Goal: Transaction & Acquisition: Obtain resource

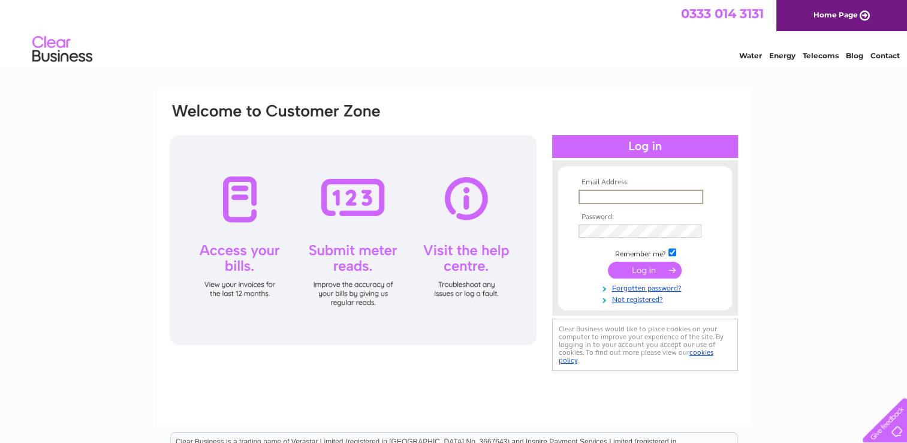
click at [597, 200] on input "text" at bounding box center [641, 196] width 125 height 14
click at [639, 272] on input "submit" at bounding box center [645, 268] width 74 height 17
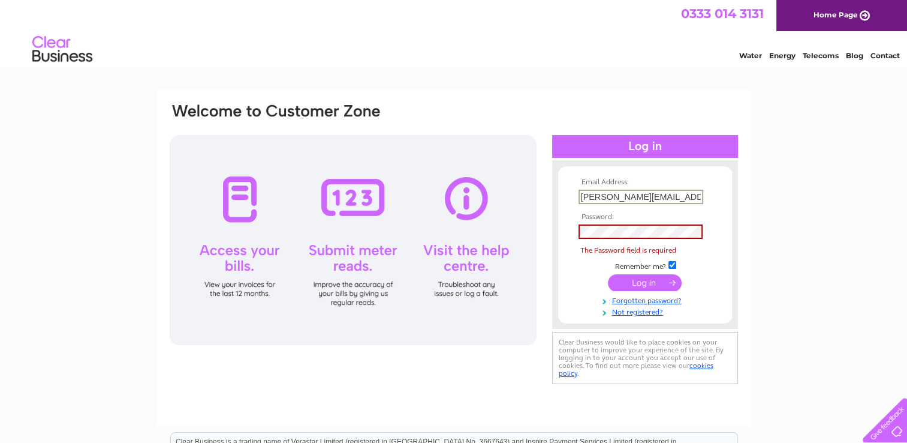
drag, startPoint x: 595, startPoint y: 195, endPoint x: 558, endPoint y: 193, distance: 37.3
click at [558, 193] on form "Email Address: ruth@sjomand.co.uk Password: The Password field is required" at bounding box center [645, 247] width 174 height 139
drag, startPoint x: 609, startPoint y: 196, endPoint x: 544, endPoint y: 191, distance: 65.0
click at [544, 191] on div "Email Address: theresa@sjomand.co.uk Password: The Password field is required" at bounding box center [453, 244] width 571 height 285
type input "ruth@sjomand.co.uk"
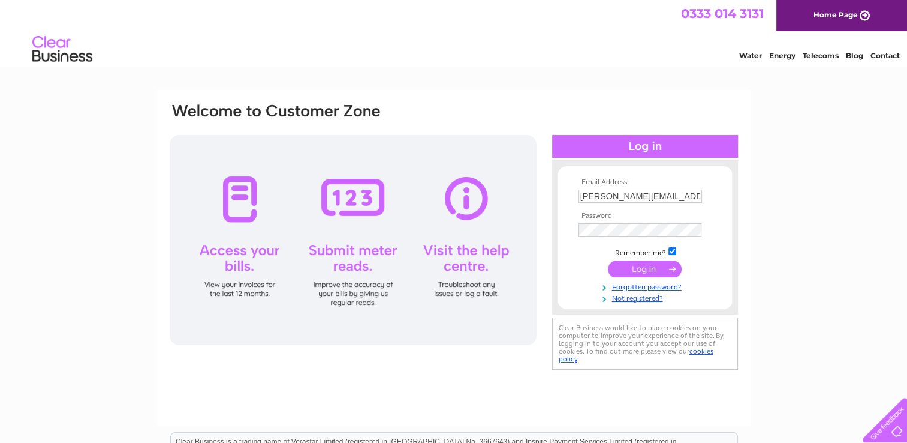
click at [654, 267] on input "submit" at bounding box center [645, 268] width 74 height 17
click at [667, 267] on input "submit" at bounding box center [645, 268] width 74 height 17
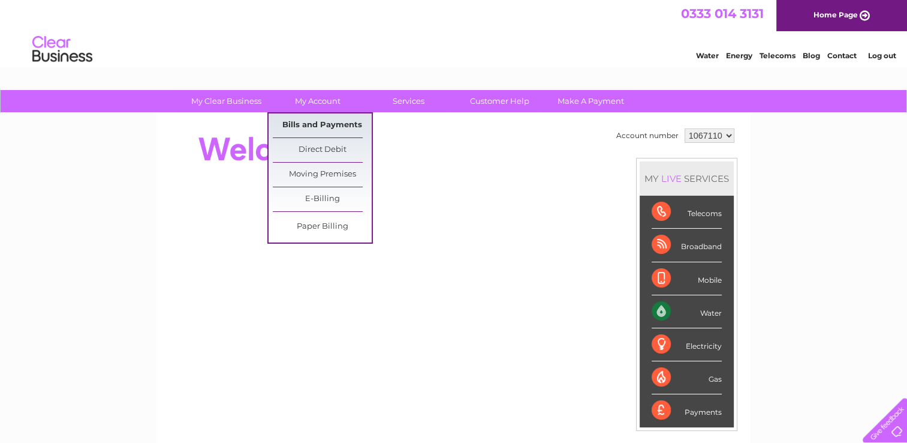
click at [317, 123] on link "Bills and Payments" at bounding box center [322, 125] width 99 height 24
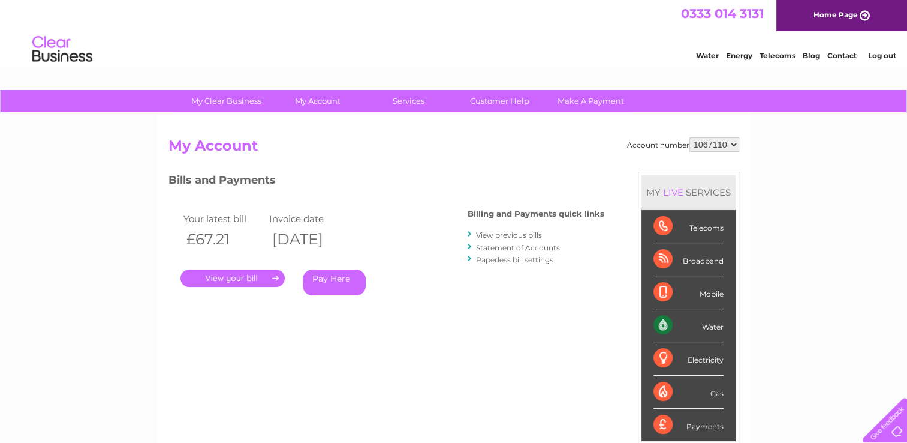
click at [499, 233] on link "View previous bills" at bounding box center [509, 234] width 66 height 9
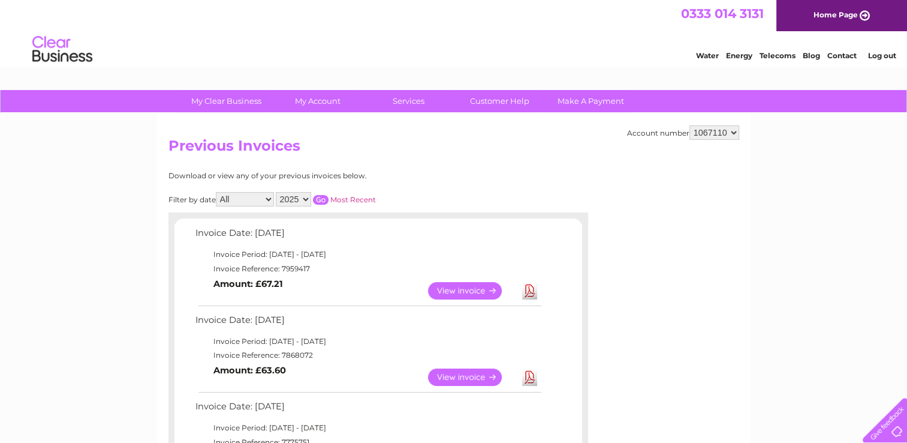
click at [463, 289] on link "View" at bounding box center [472, 290] width 88 height 17
click at [525, 371] on link "Download" at bounding box center [529, 376] width 15 height 17
